Goal: Find specific page/section: Find specific page/section

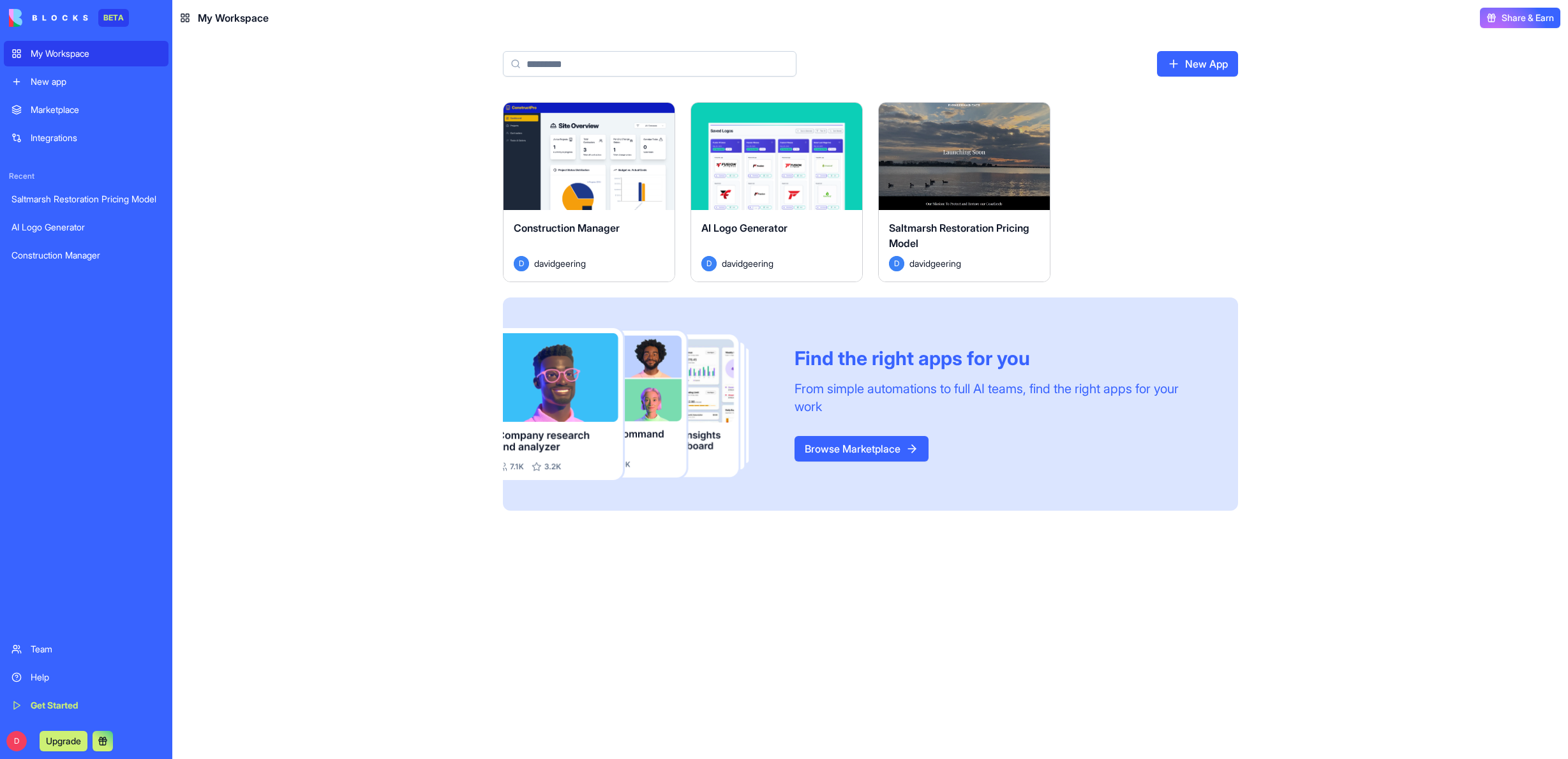
click at [64, 52] on div "My Workspace" at bounding box center [96, 53] width 131 height 12
click at [65, 192] on link "Saltmarsh Restoration Pricing Model" at bounding box center [86, 199] width 165 height 26
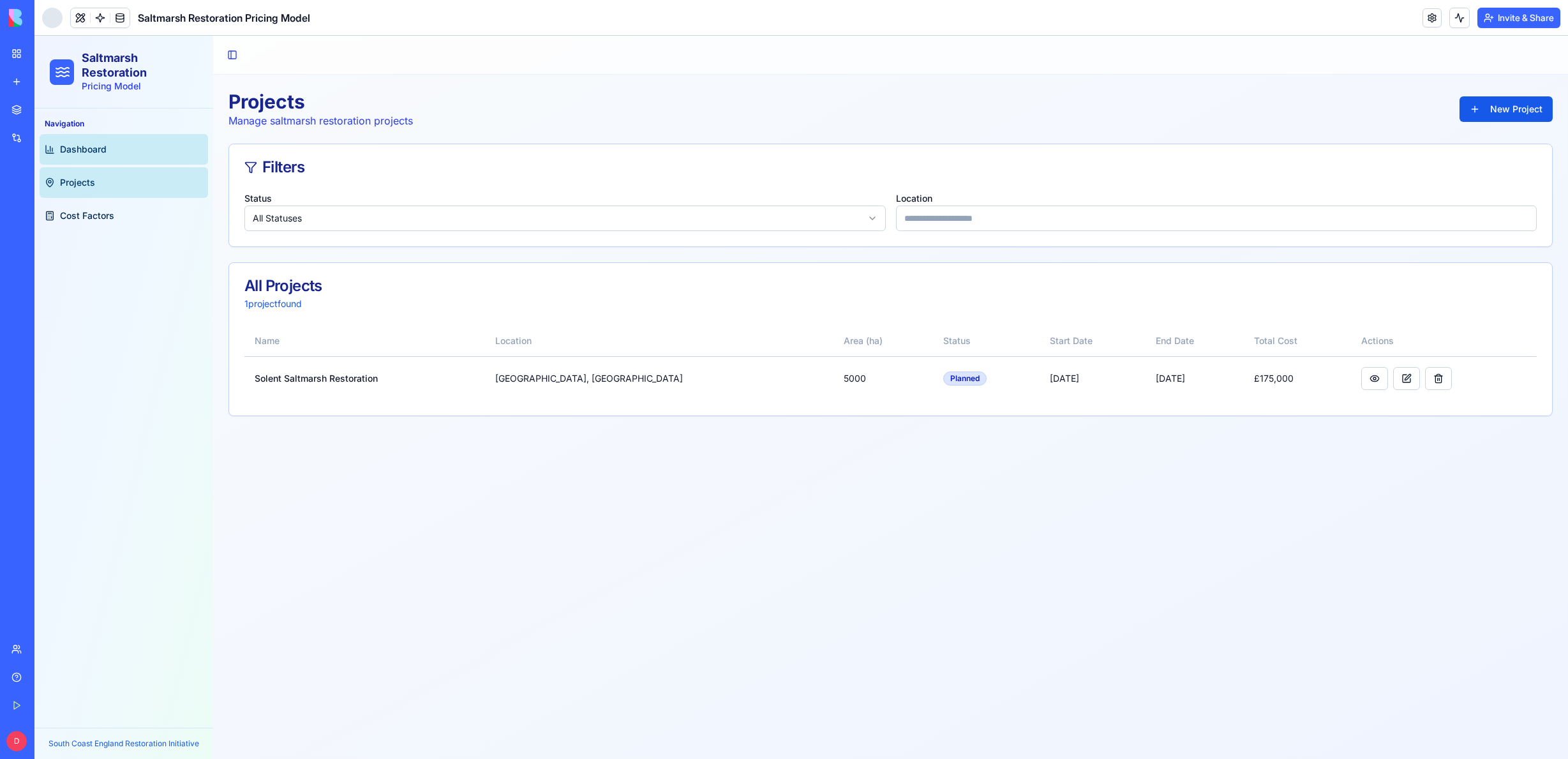
click at [88, 146] on span "Dashboard" at bounding box center [83, 149] width 47 height 12
